Goal: Information Seeking & Learning: Learn about a topic

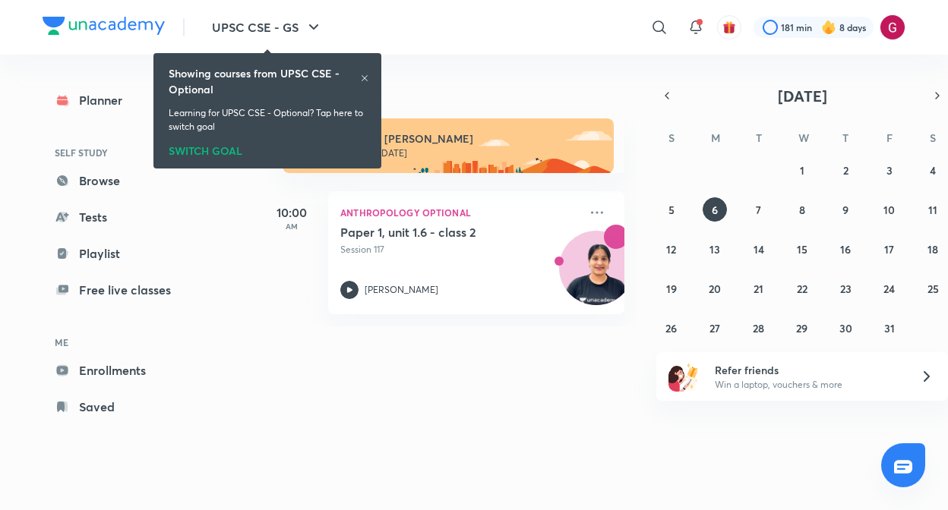
click at [539, 83] on div "Today" at bounding box center [450, 79] width 378 height 49
click at [364, 77] on icon at bounding box center [364, 78] width 6 height 6
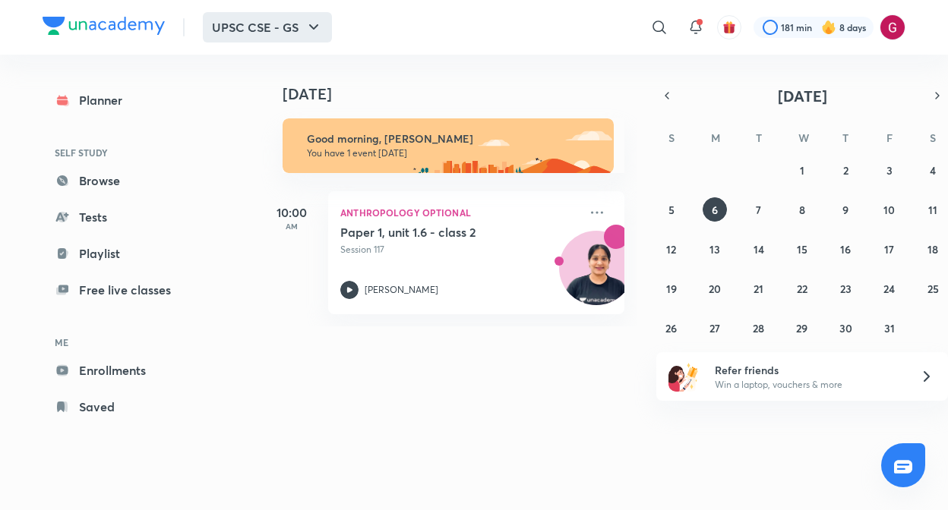
click at [313, 25] on icon "button" at bounding box center [313, 27] width 18 height 18
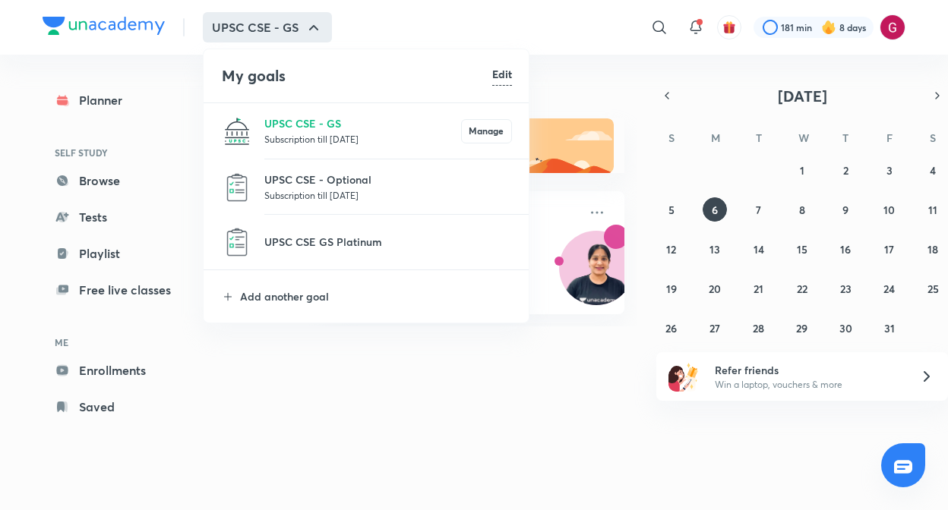
click at [303, 131] on p "Subscription till 13 Jan 2028" at bounding box center [362, 138] width 197 height 15
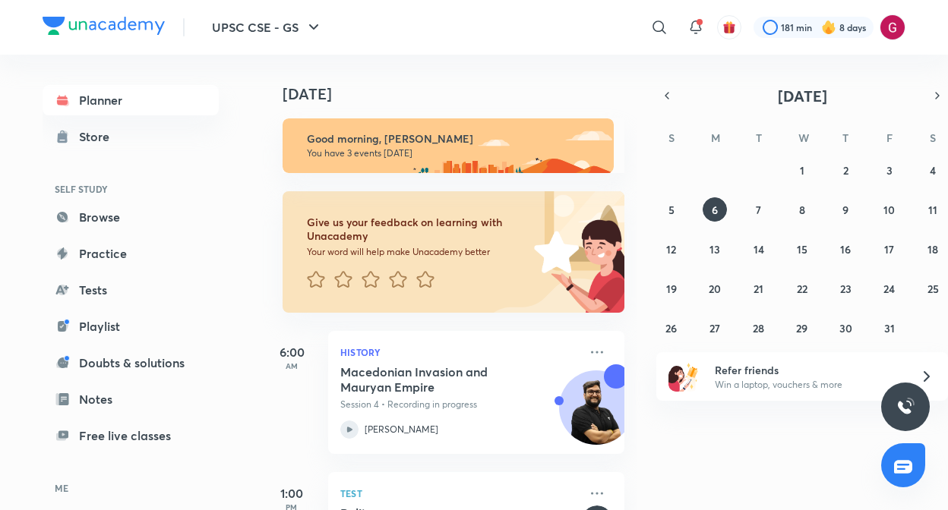
click at [639, 341] on div "Today Good morning, Gargi You have 3 events today Give us your feedback on lear…" at bounding box center [602, 283] width 683 height 456
click at [632, 270] on div "Today Good morning, Gargi You have 3 events today Give us your feedback on lear…" at bounding box center [448, 283] width 375 height 456
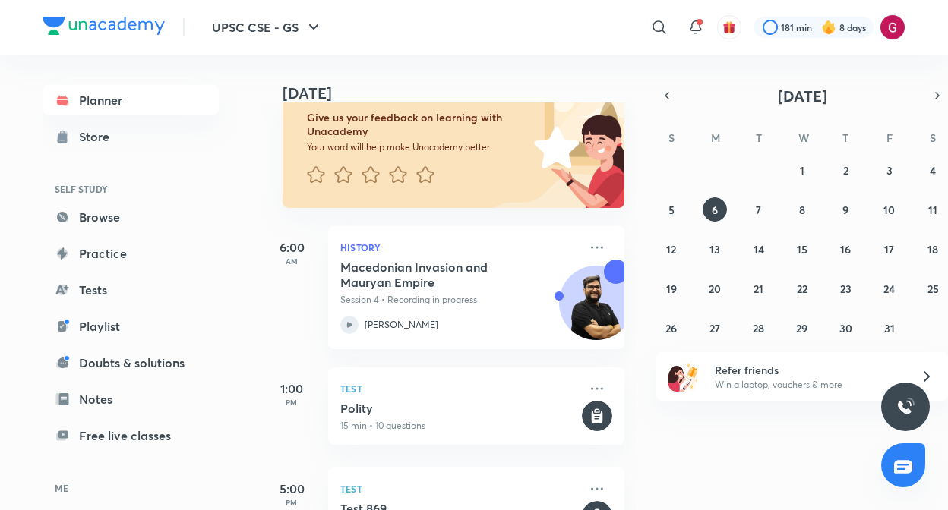
scroll to position [156, 0]
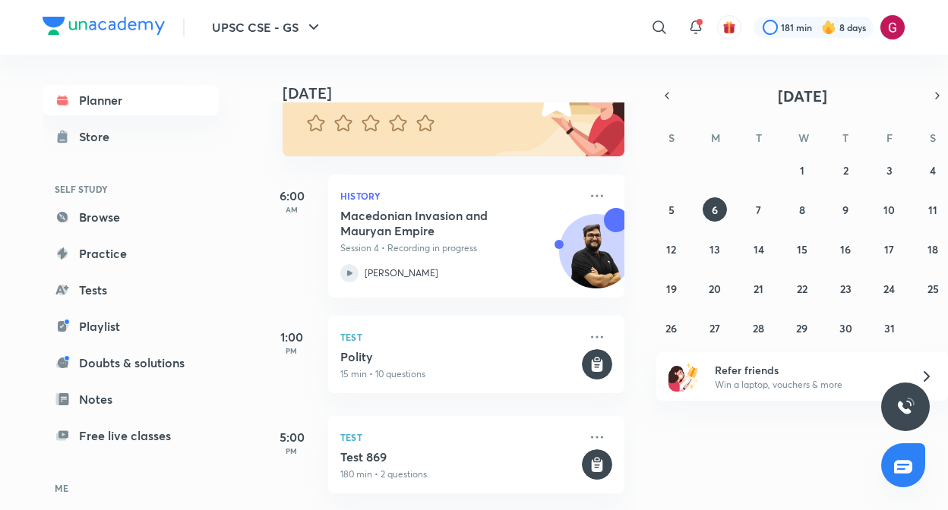
click at [632, 257] on div "Today Good morning, Gargi You have 3 events today Give us your feedback on lear…" at bounding box center [448, 283] width 375 height 456
click at [629, 244] on div "Today Good morning, Gargi You have 3 events today Give us your feedback on lear…" at bounding box center [448, 283] width 375 height 456
